Goal: Task Accomplishment & Management: Use online tool/utility

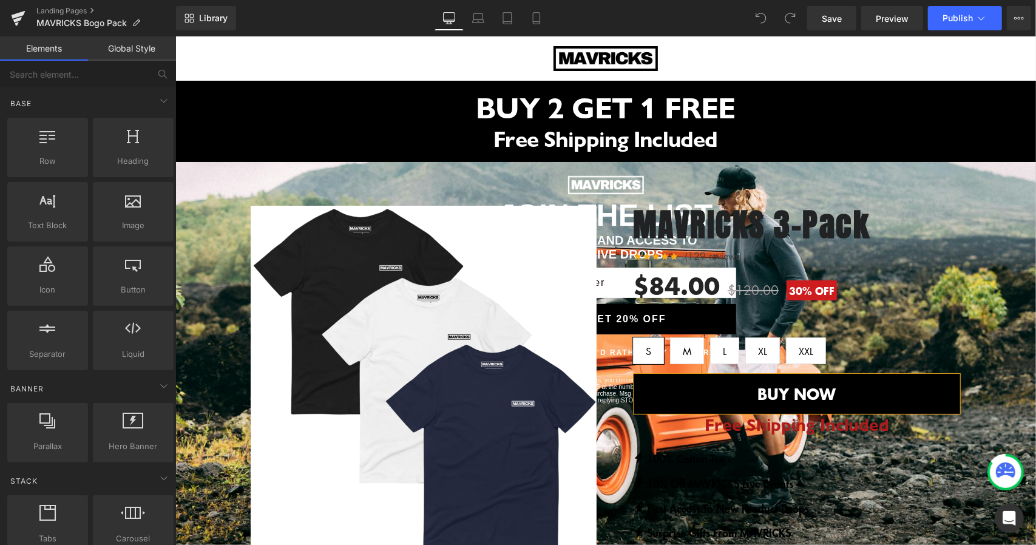
scroll to position [121, 0]
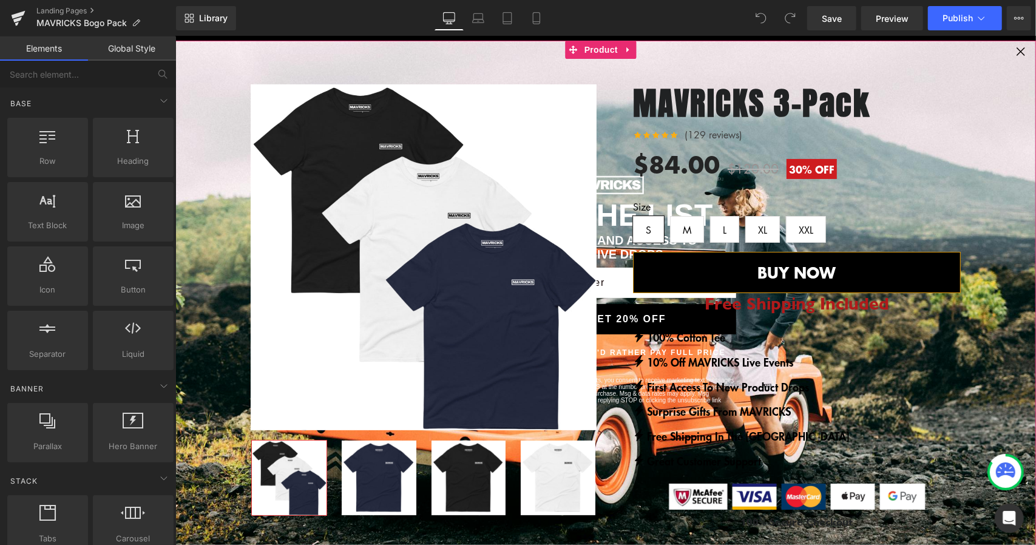
click at [1011, 49] on div "BUY 2 GET 1 FREE (P) Image Row" at bounding box center [605, 295] width 860 height 511
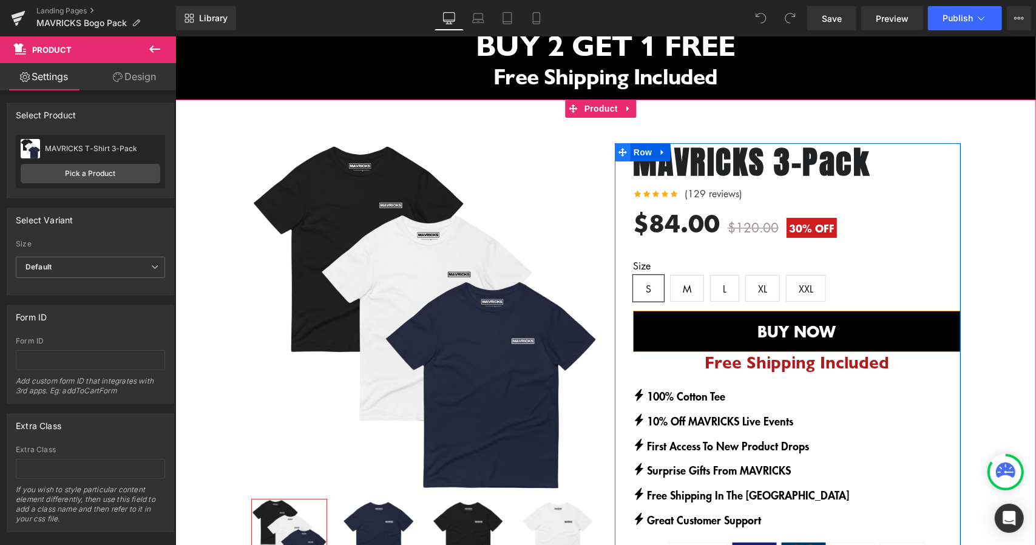
scroll to position [61, 0]
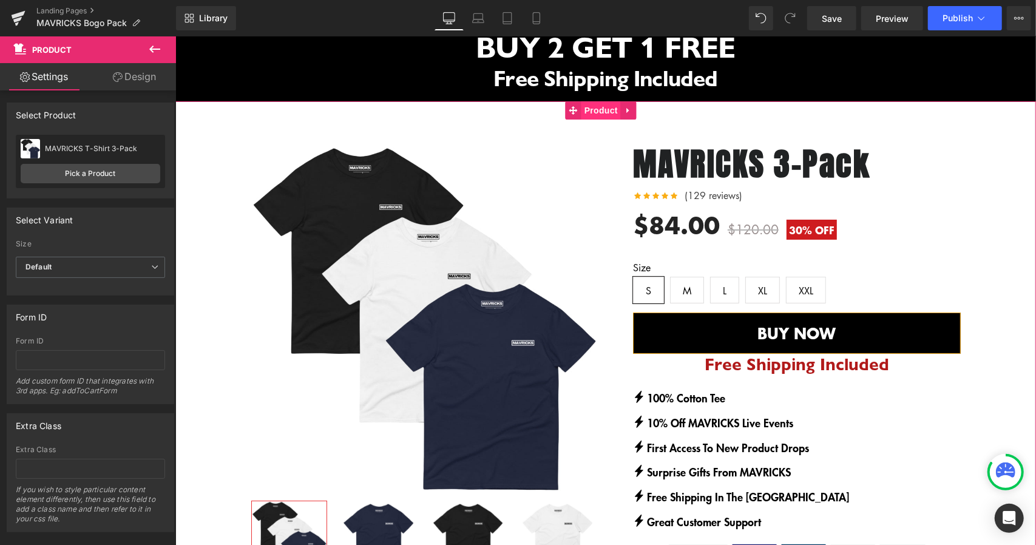
click at [607, 115] on span "Product" at bounding box center [600, 110] width 39 height 18
click at [601, 110] on span "Product" at bounding box center [600, 110] width 39 height 18
click at [70, 168] on link "Pick a Product" at bounding box center [91, 173] width 140 height 19
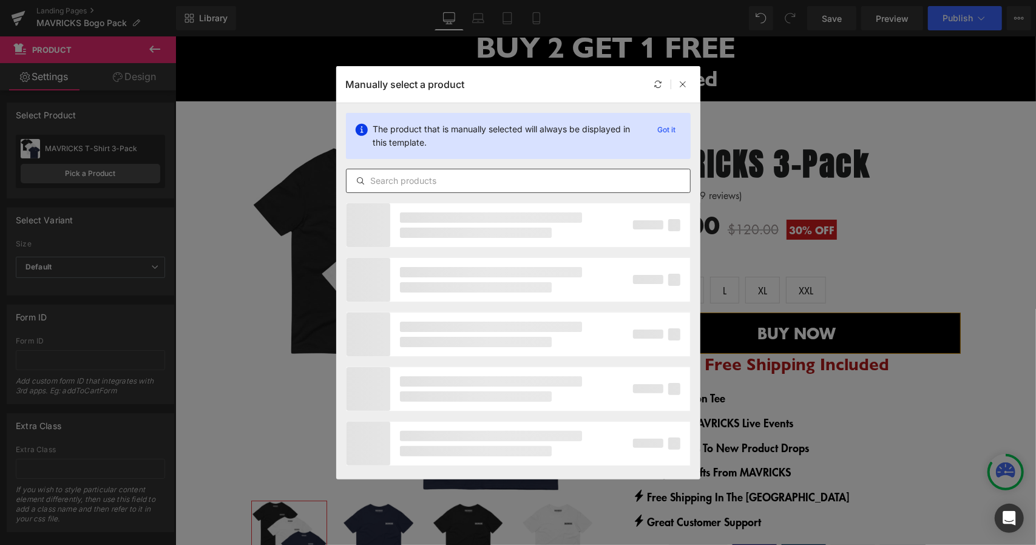
click at [464, 180] on input "text" at bounding box center [517, 181] width 343 height 15
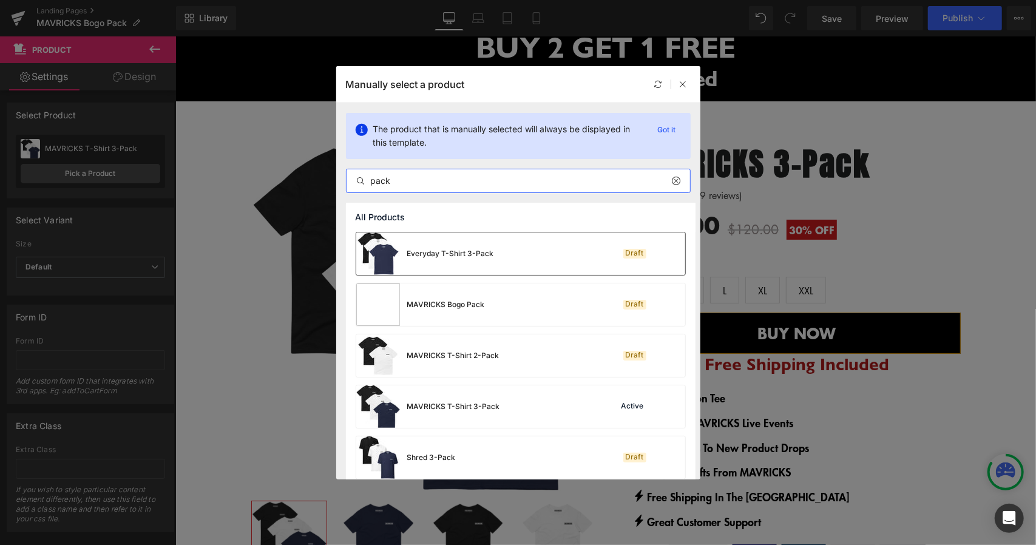
type input "pack"
click at [522, 252] on div "Everyday T-Shirt 3-Pack Draft" at bounding box center [520, 253] width 329 height 42
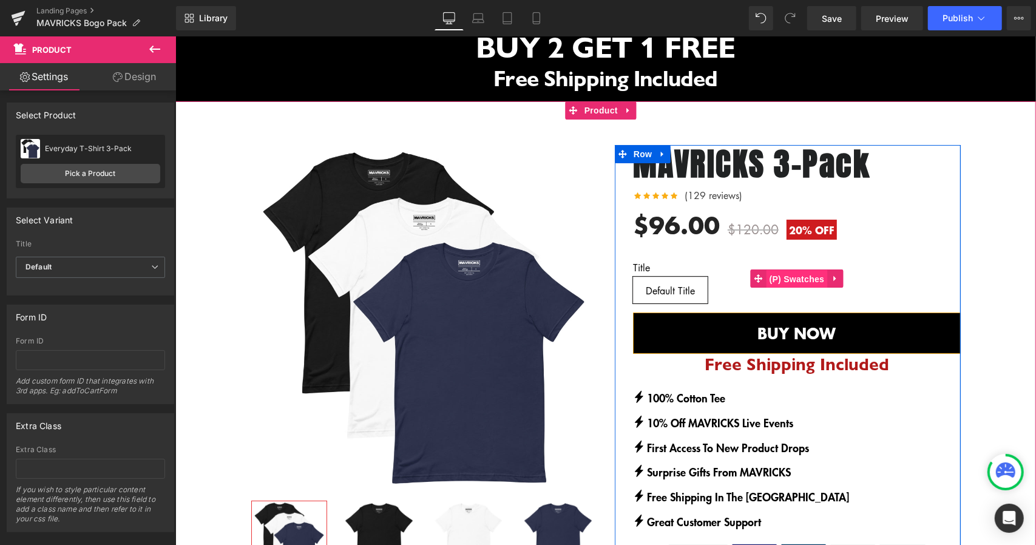
click at [800, 277] on span "(P) Swatches" at bounding box center [796, 278] width 61 height 18
